Goal: Use online tool/utility

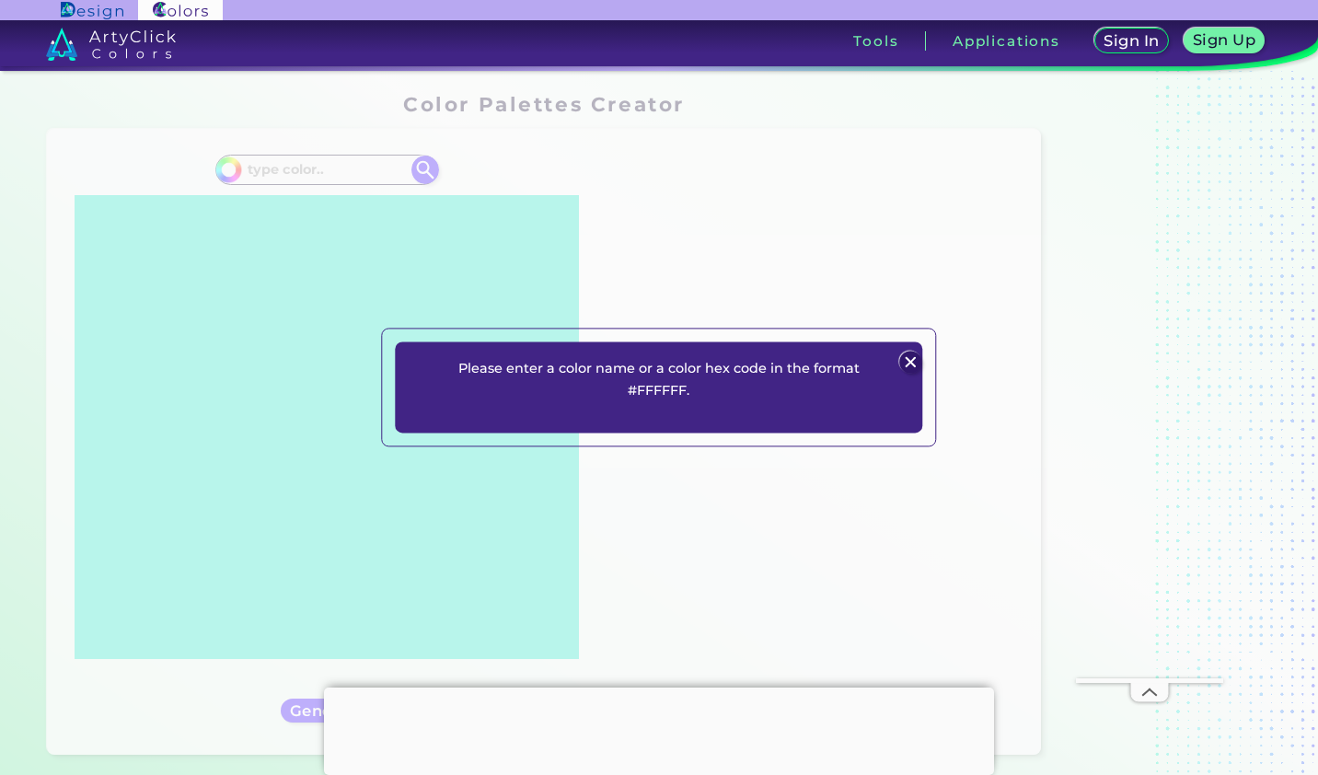
click at [905, 360] on img at bounding box center [910, 363] width 22 height 22
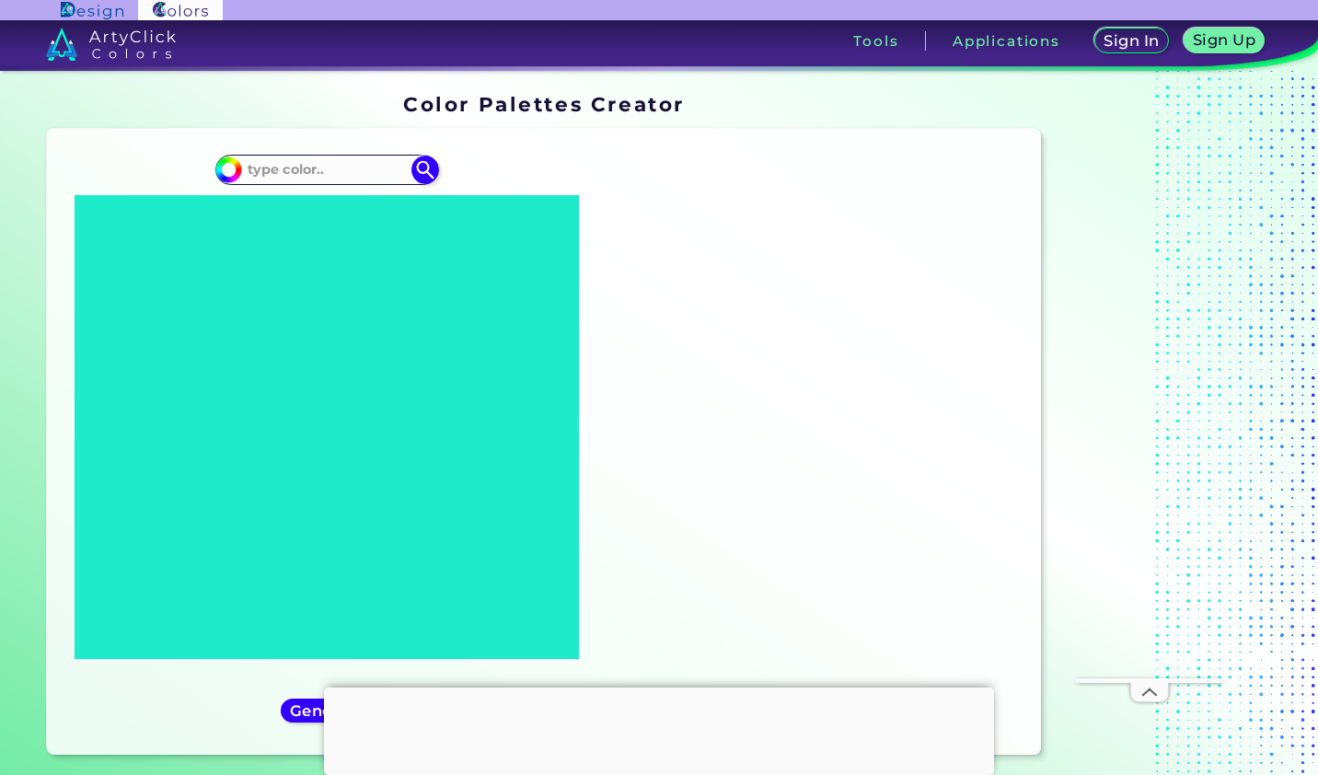
click at [340, 167] on input at bounding box center [326, 169] width 171 height 25
click at [229, 173] on input "#000000" at bounding box center [225, 167] width 23 height 23
type input "#fcfcfc"
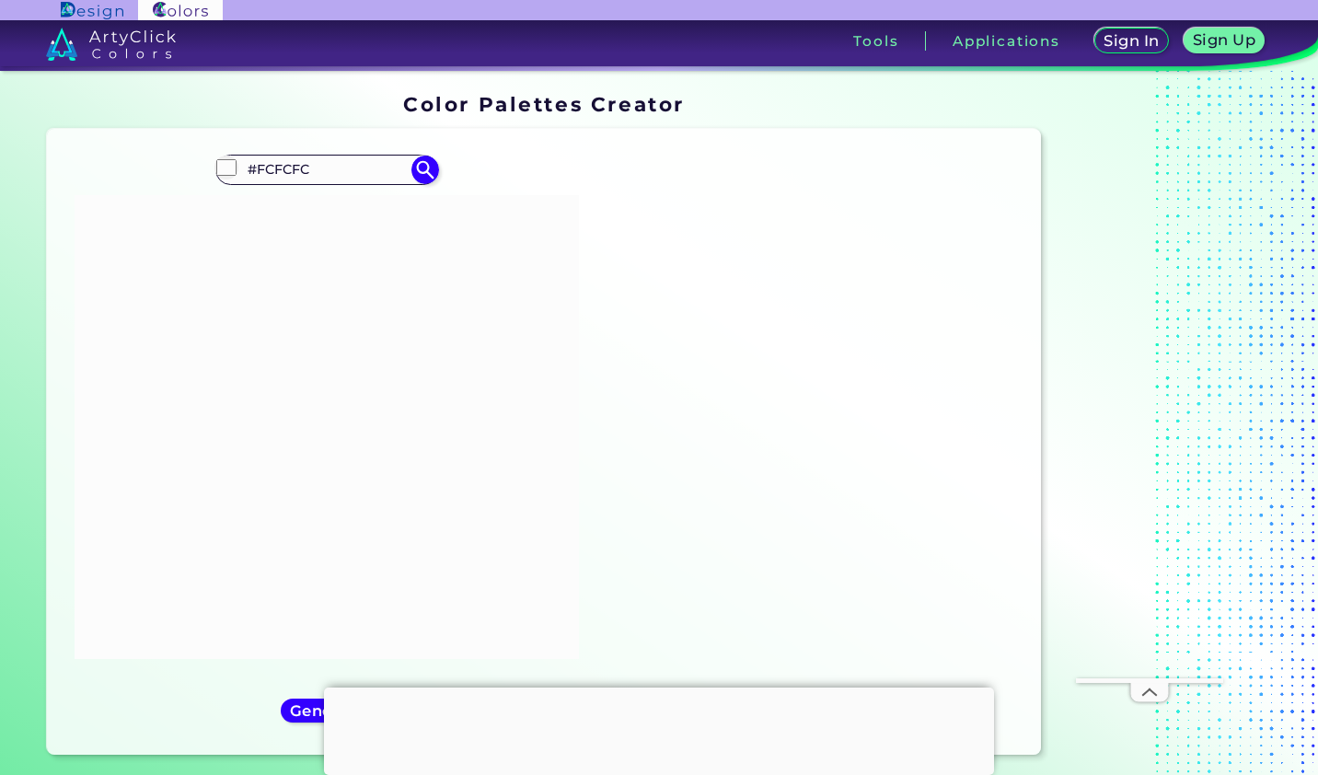
click at [282, 171] on input "#FCFCFC" at bounding box center [326, 169] width 171 height 25
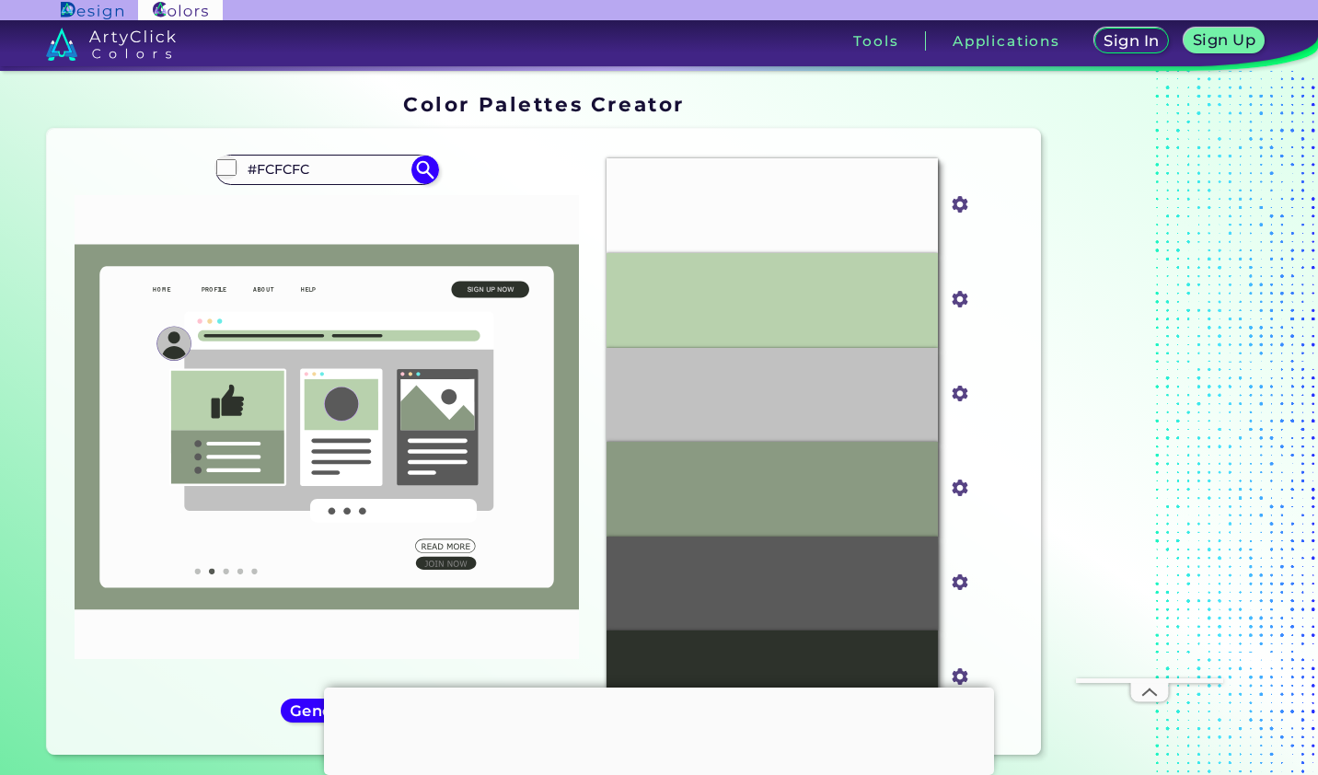
drag, startPoint x: 317, startPoint y: 168, endPoint x: 260, endPoint y: 179, distance: 58.9
click at [260, 179] on input "#FCFCFC" at bounding box center [326, 169] width 171 height 25
type input "#FEC597"
type input "#fec597"
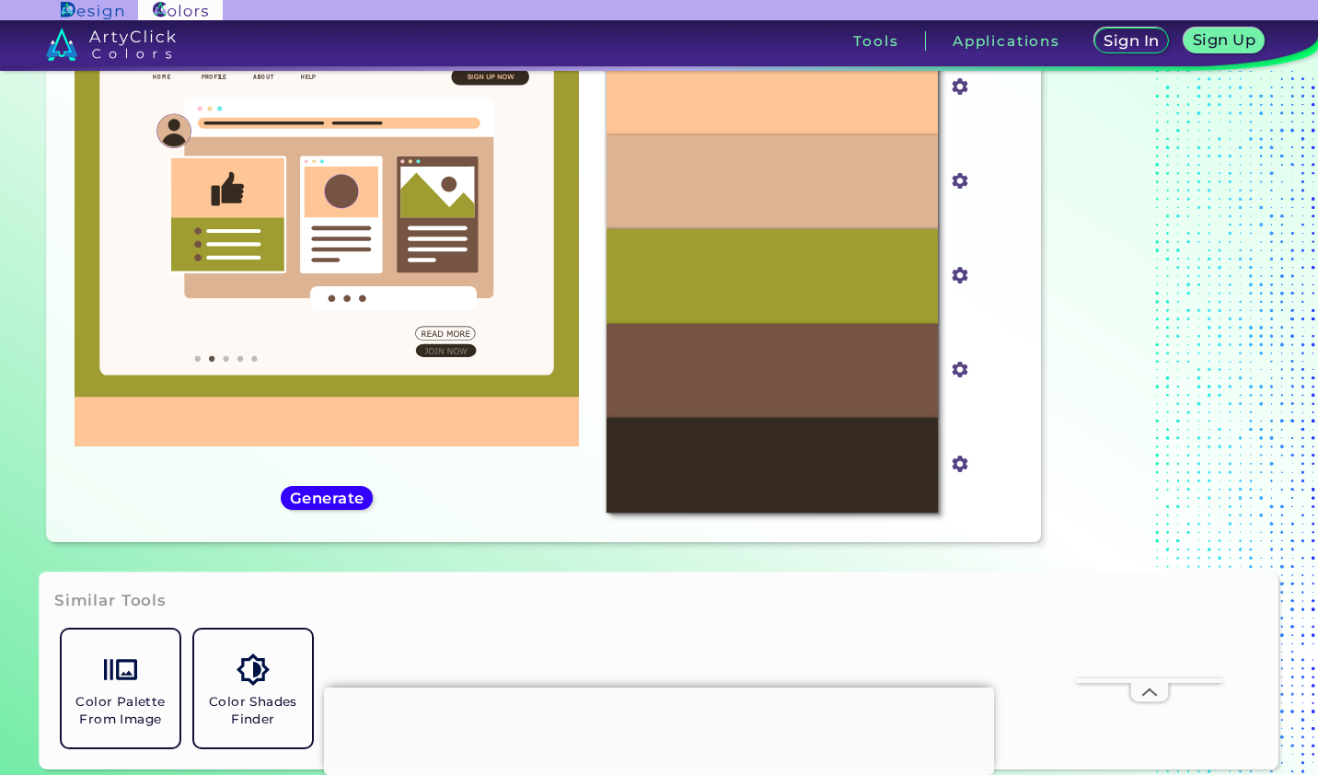
scroll to position [212, 0]
click at [333, 510] on div "#fec597 #FEC597" at bounding box center [327, 229] width 530 height 595
click at [331, 502] on h5 "Generate" at bounding box center [327, 498] width 67 height 14
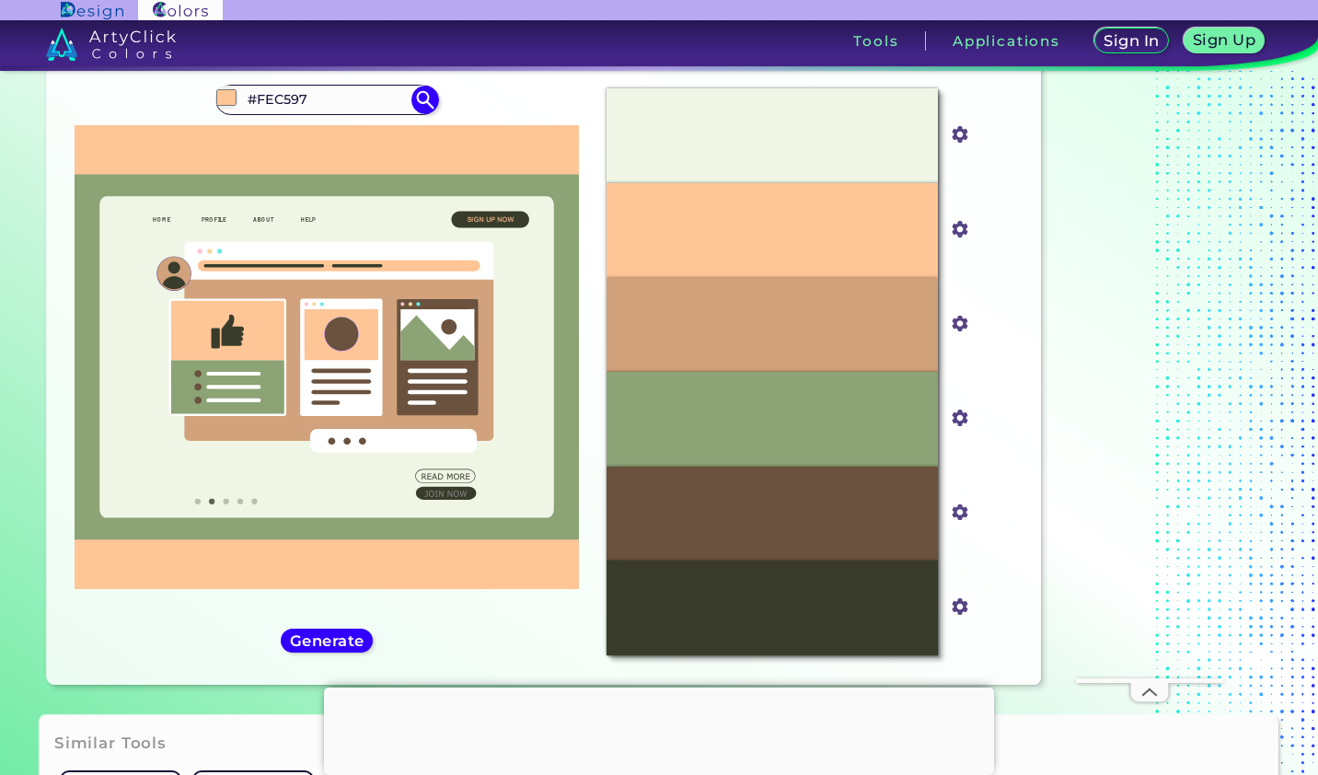
scroll to position [92, 0]
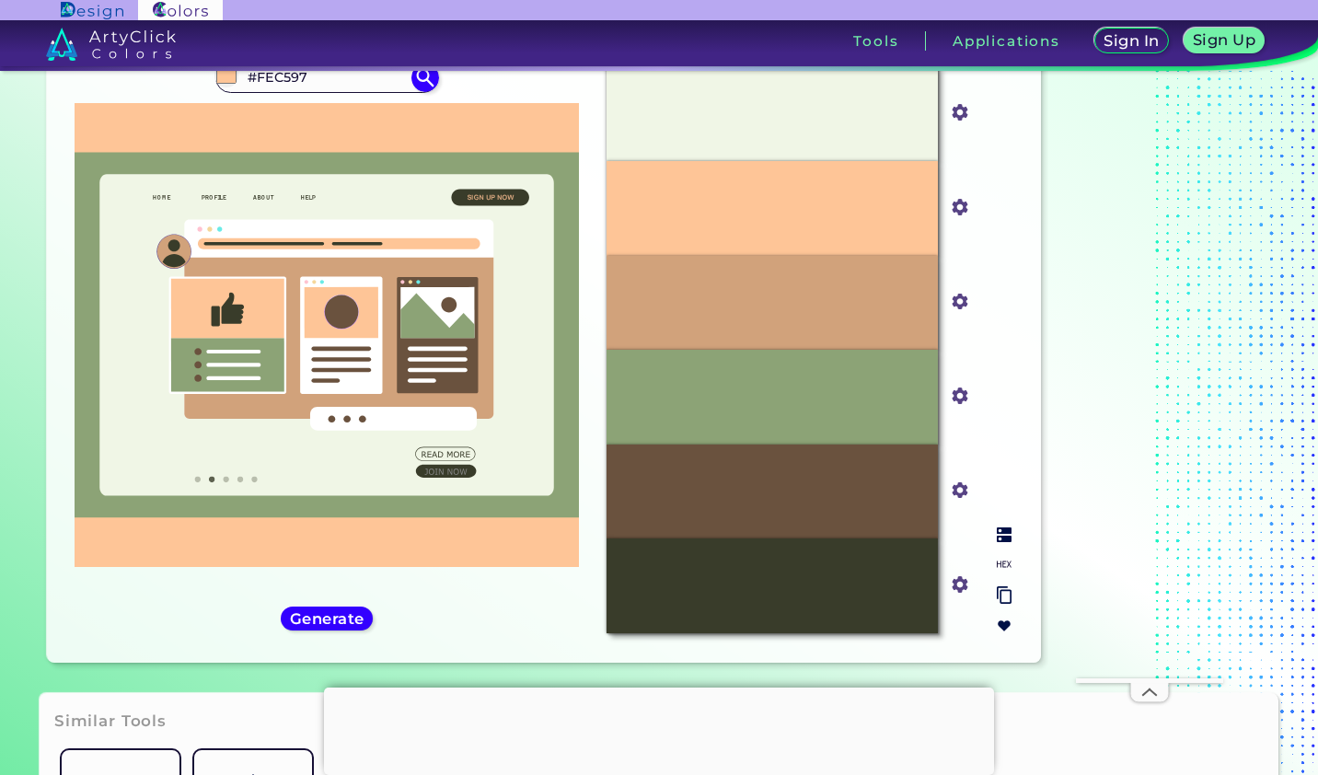
click at [953, 113] on input "#f0f6e6" at bounding box center [956, 110] width 23 height 23
